Goal: Transaction & Acquisition: Subscribe to service/newsletter

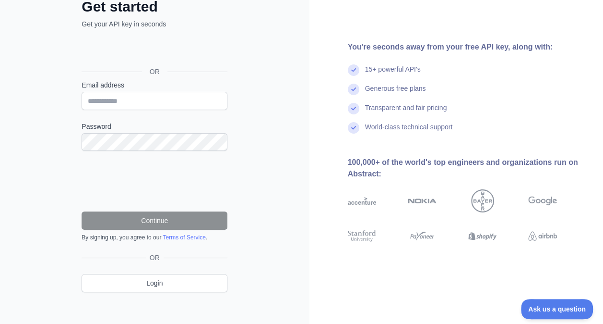
scroll to position [68, 0]
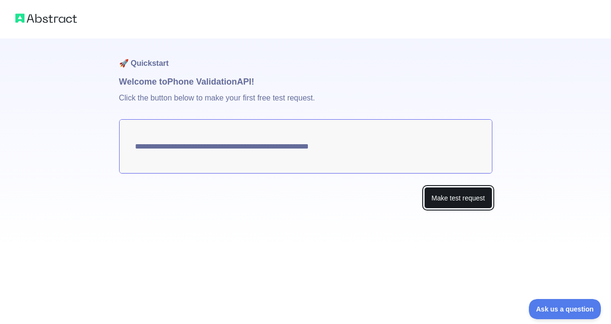
click at [471, 201] on button "Make test request" at bounding box center [458, 198] width 68 height 22
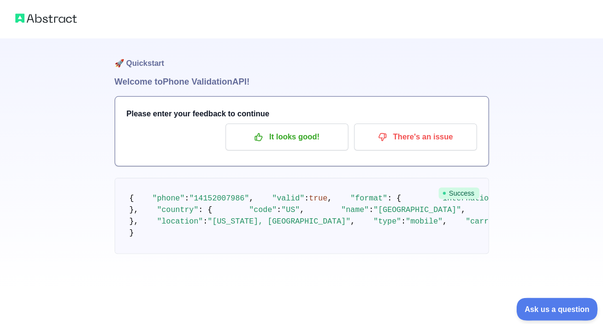
click at [545, 309] on span "Ask us a question" at bounding box center [552, 307] width 72 height 7
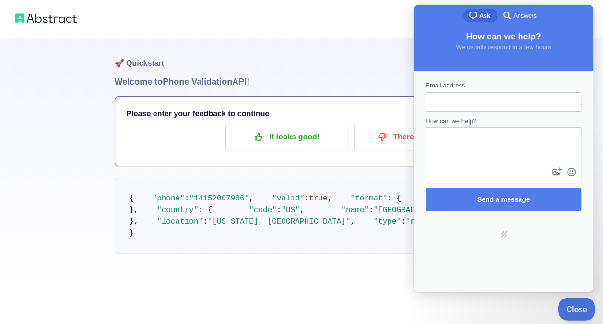
click at [576, 304] on span "Close" at bounding box center [575, 307] width 33 height 7
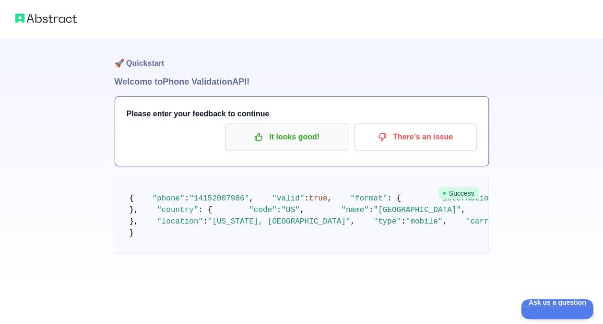
click at [320, 138] on p "It looks good!" at bounding box center [287, 137] width 108 height 16
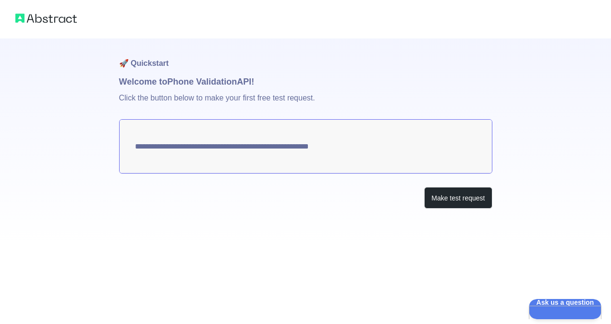
click at [352, 149] on textarea "**********" at bounding box center [305, 146] width 373 height 54
